Goal: Feedback & Contribution: Leave review/rating

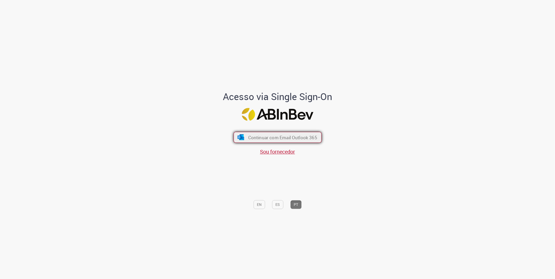
click at [312, 137] on span "Continuar com Email Outlook 365" at bounding box center [282, 137] width 69 height 6
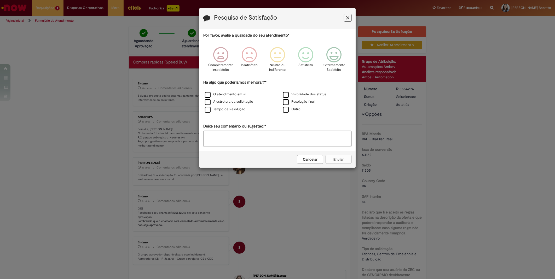
click at [349, 22] on h3 "Pesquisa de Satisfação" at bounding box center [277, 18] width 149 height 8
click at [348, 16] on icon "Feedback" at bounding box center [348, 17] width 3 height 5
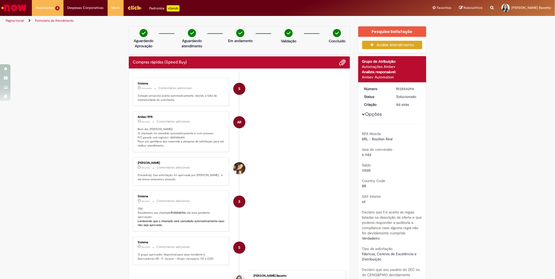
click at [391, 45] on button "Avaliar Atendimento" at bounding box center [392, 45] width 60 height 8
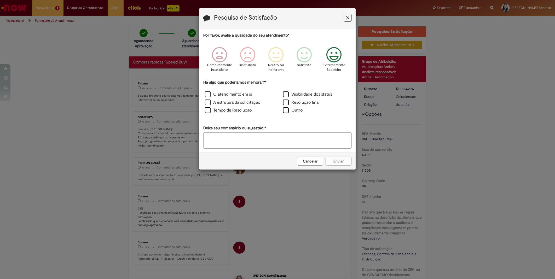
click at [334, 54] on icon "Feedback" at bounding box center [335, 55] width 20 height 16
click at [297, 104] on label "Resolução final" at bounding box center [301, 103] width 37 height 6
click at [341, 167] on div "Cancelar Enviar" at bounding box center [278, 161] width 156 height 17
click at [340, 163] on button "Enviar" at bounding box center [339, 161] width 26 height 9
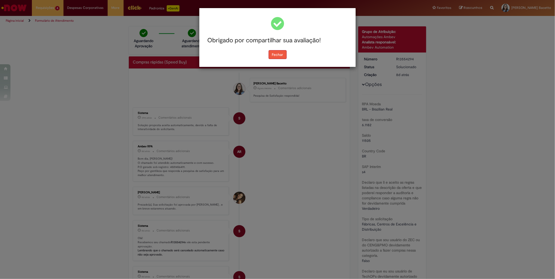
click at [275, 56] on button "Fechar" at bounding box center [278, 54] width 18 height 9
